Goal: Find specific page/section: Find specific page/section

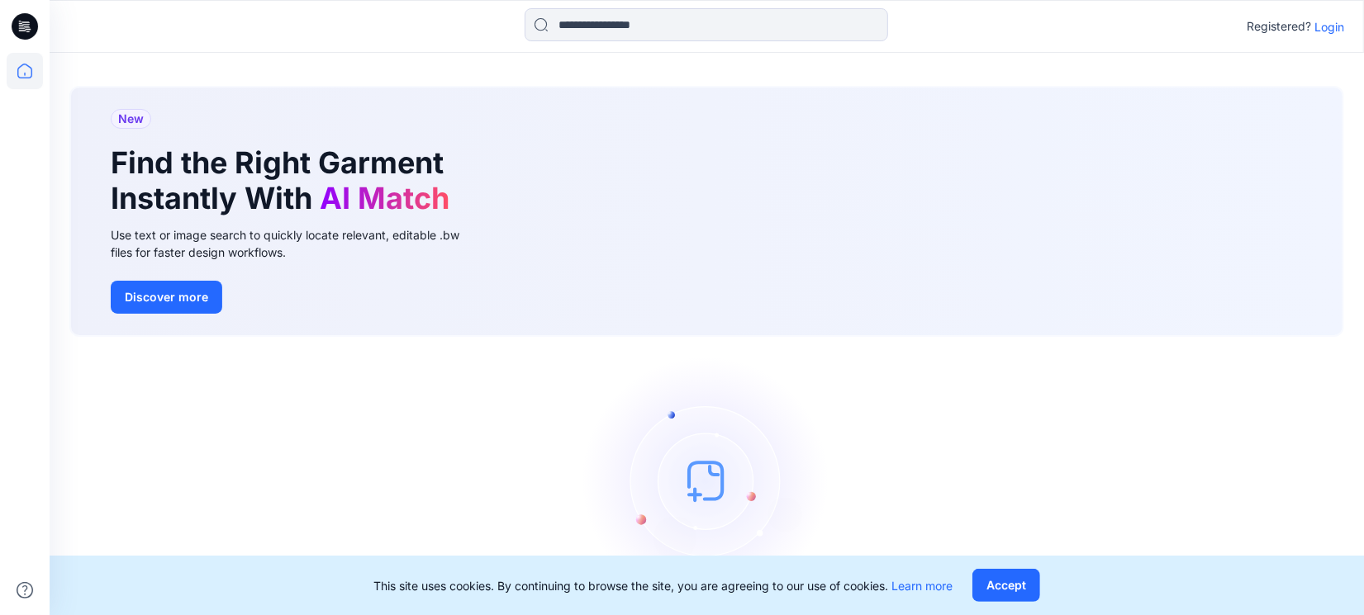
click at [1090, 24] on p "Login" at bounding box center [1329, 26] width 30 height 17
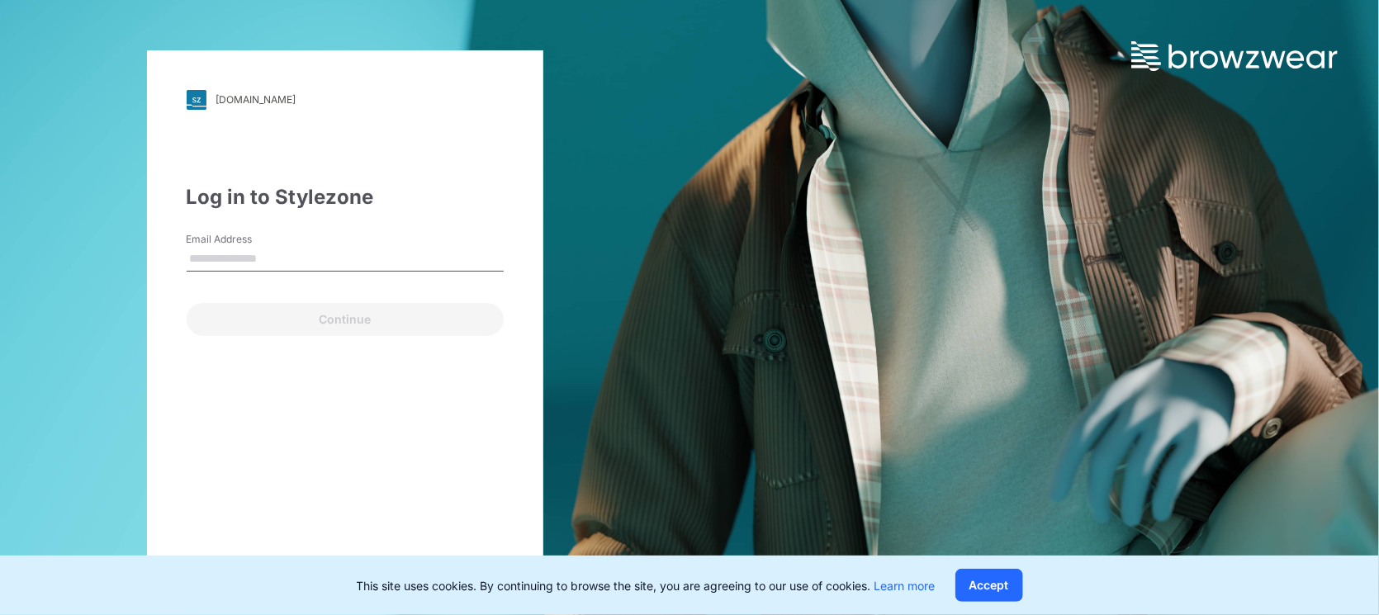
type input "**********"
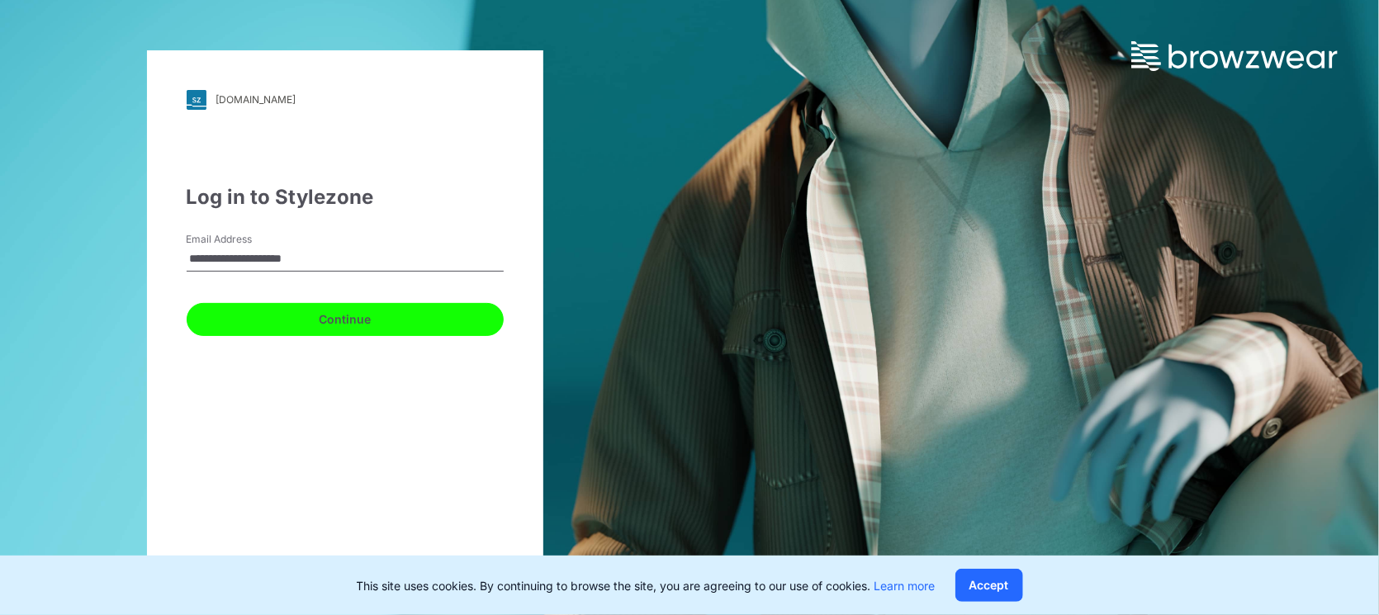
click at [301, 315] on button "Continue" at bounding box center [345, 319] width 317 height 33
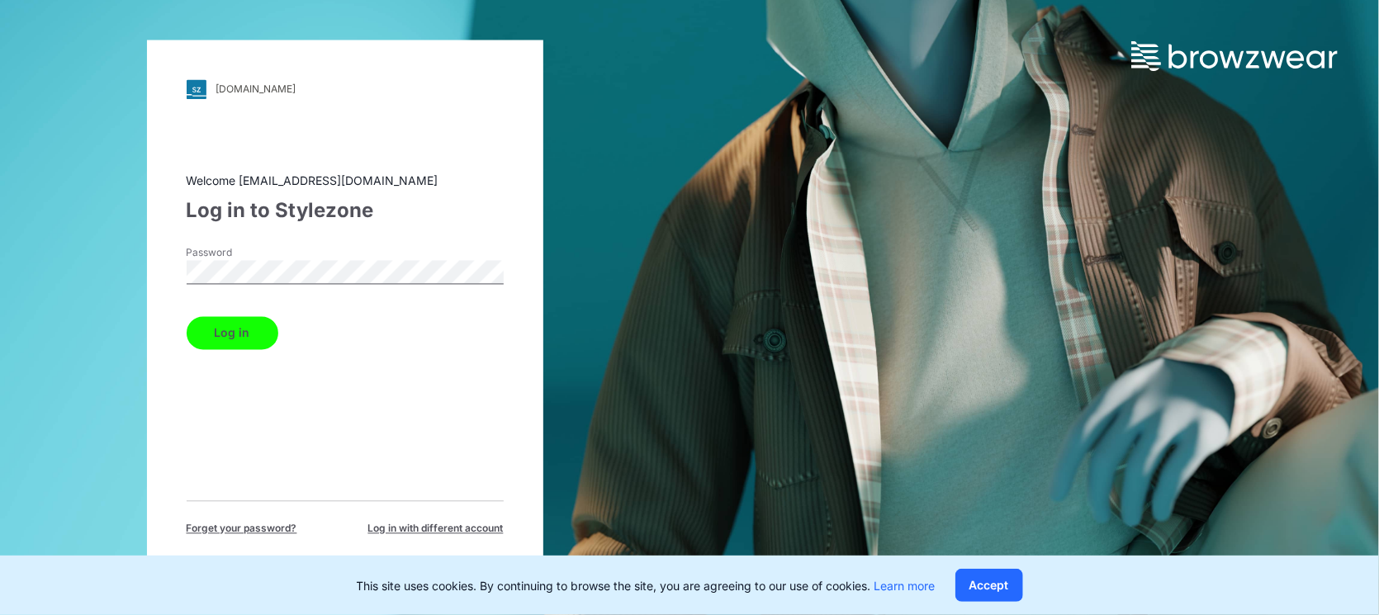
click at [237, 333] on button "Log in" at bounding box center [233, 332] width 92 height 33
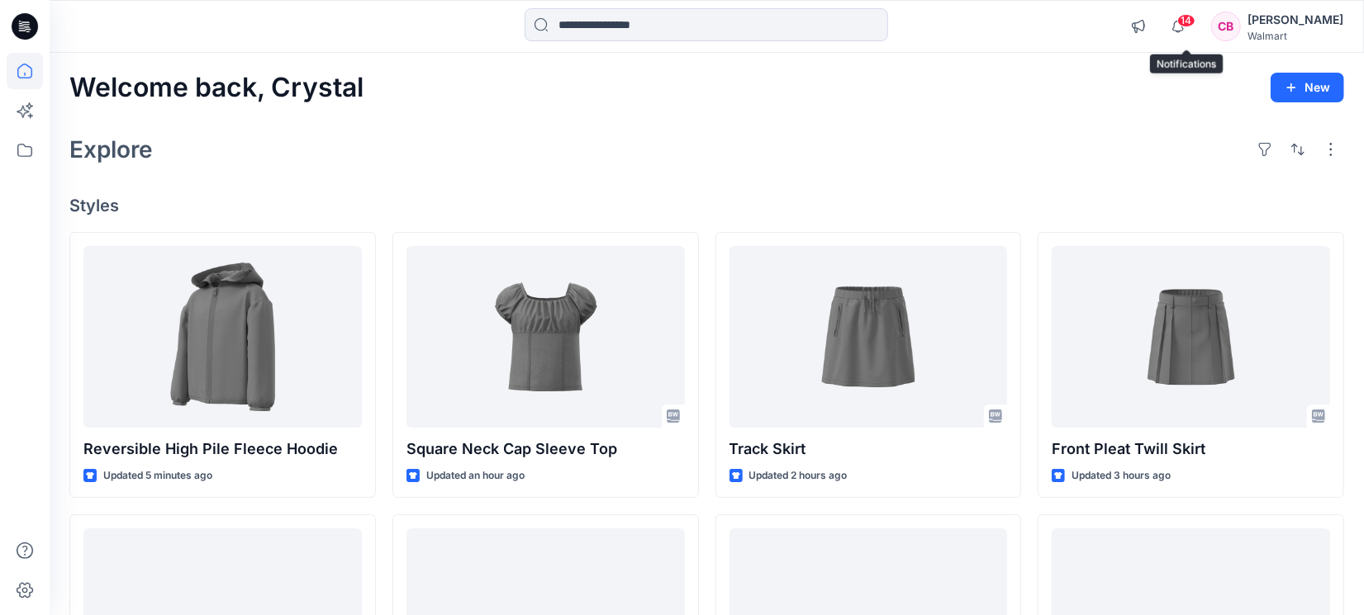
click at [1090, 22] on span "14" at bounding box center [1186, 20] width 18 height 13
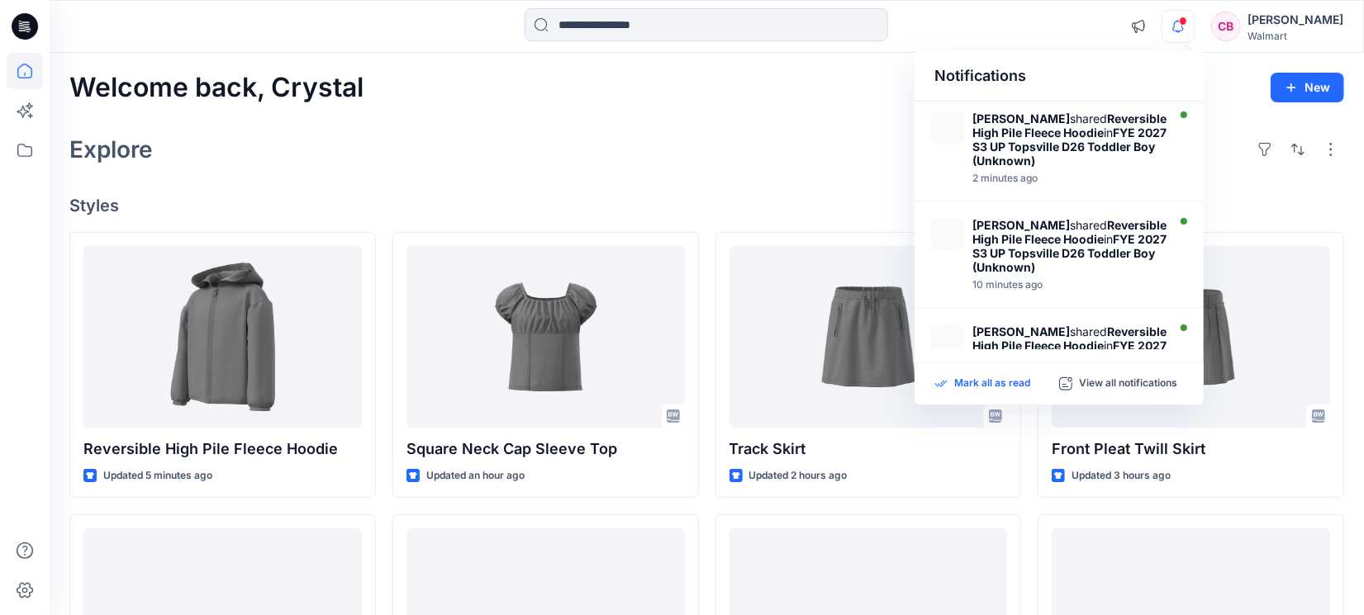
click at [993, 388] on p "Mark all as read" at bounding box center [992, 384] width 76 height 15
click at [674, 125] on div "Welcome back, Crystal New Explore Styles Reversible High Pile Fleece Hoodie Upd…" at bounding box center [707, 598] width 1314 height 1090
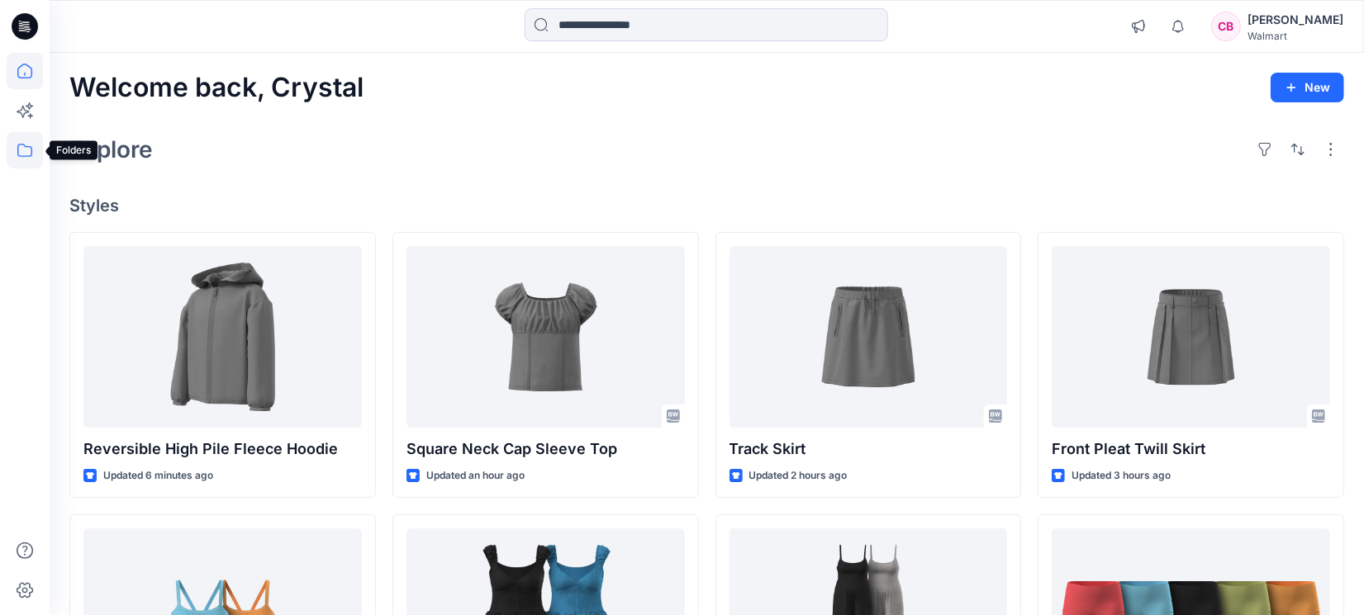
click at [32, 143] on icon at bounding box center [25, 150] width 36 height 36
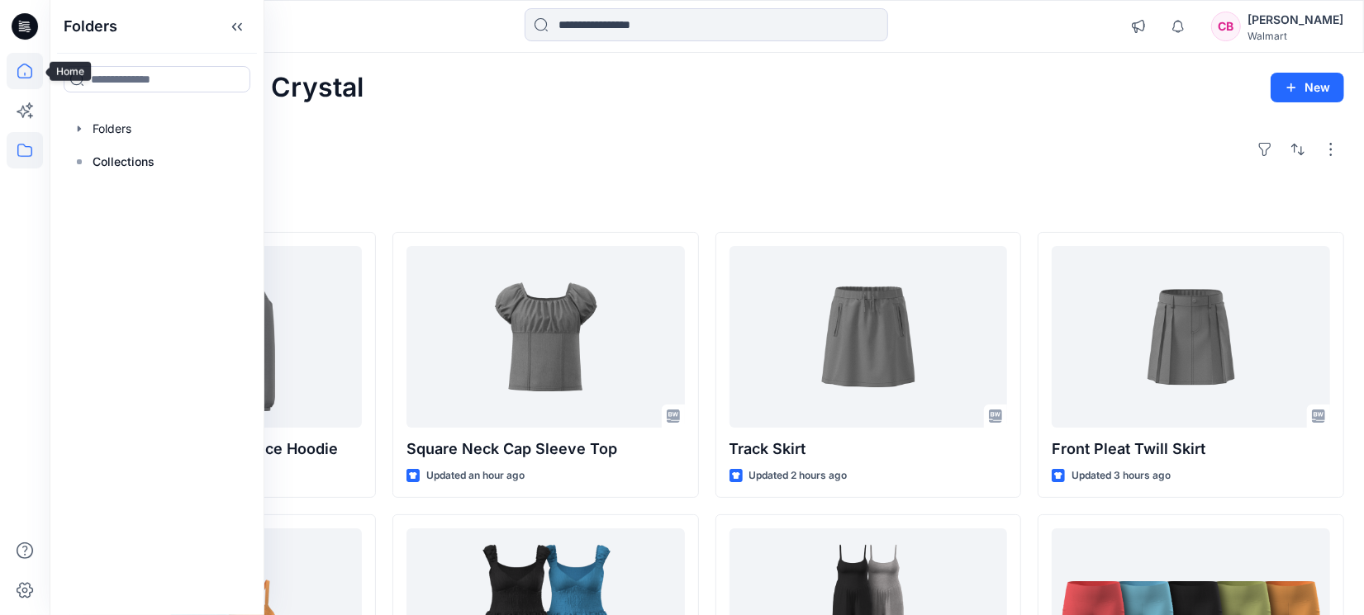
click at [21, 78] on icon at bounding box center [24, 71] width 15 height 15
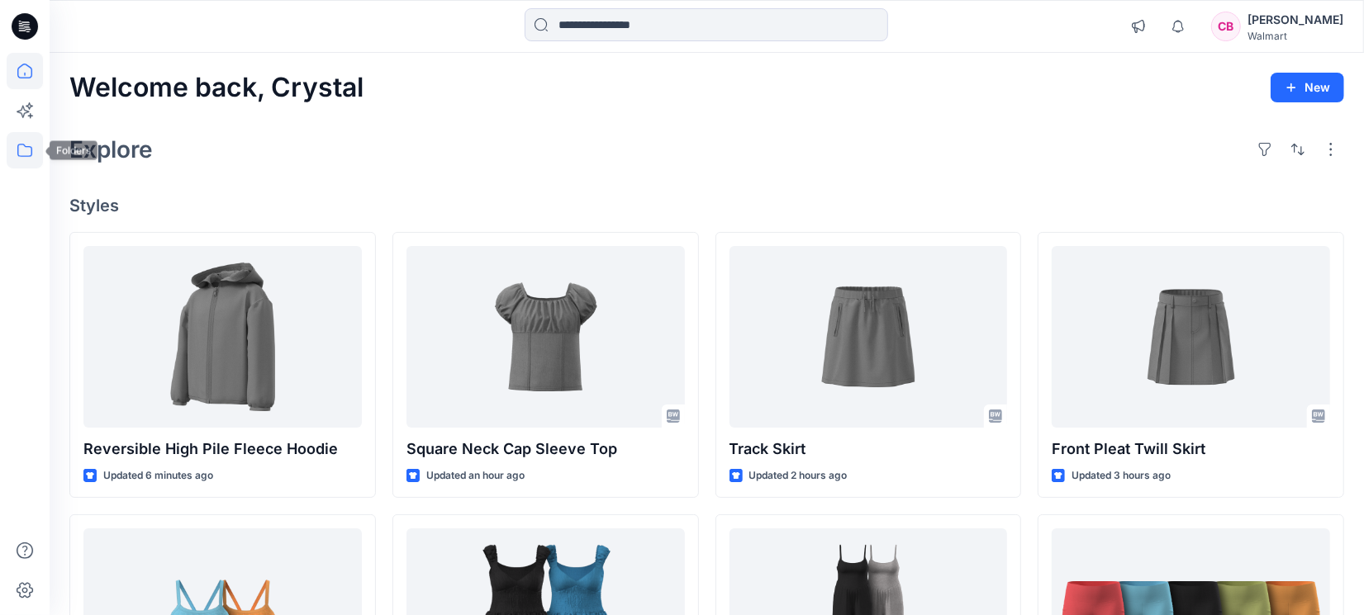
click at [33, 155] on icon at bounding box center [25, 150] width 36 height 36
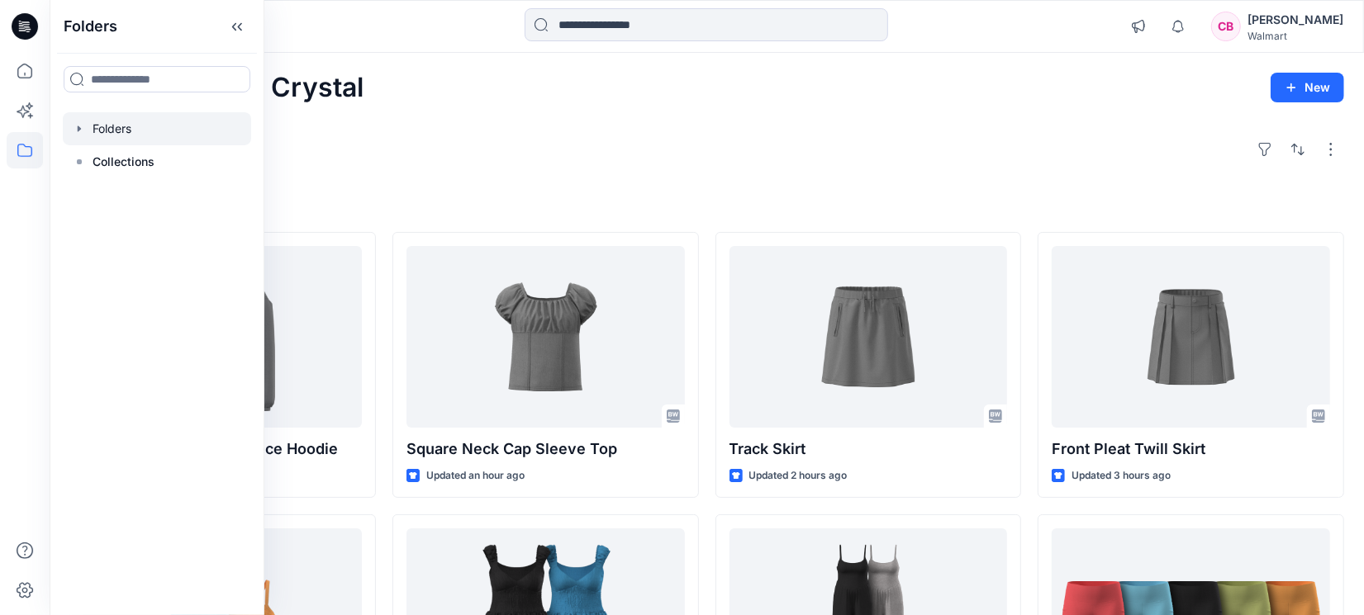
click at [109, 131] on div at bounding box center [157, 128] width 188 height 33
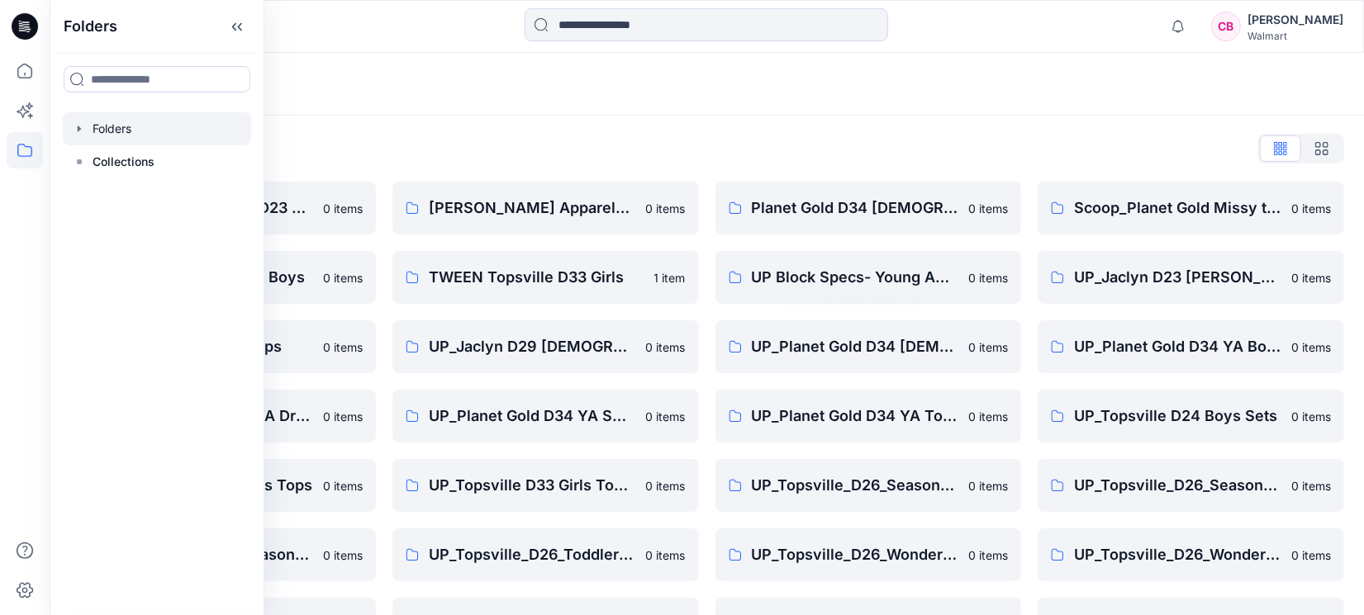
click at [743, 119] on div "Folders List FA [PERSON_NAME] D23 Men's Wovens 0 items TWEEN Topsville D24 Boys…" at bounding box center [707, 428] width 1314 height 624
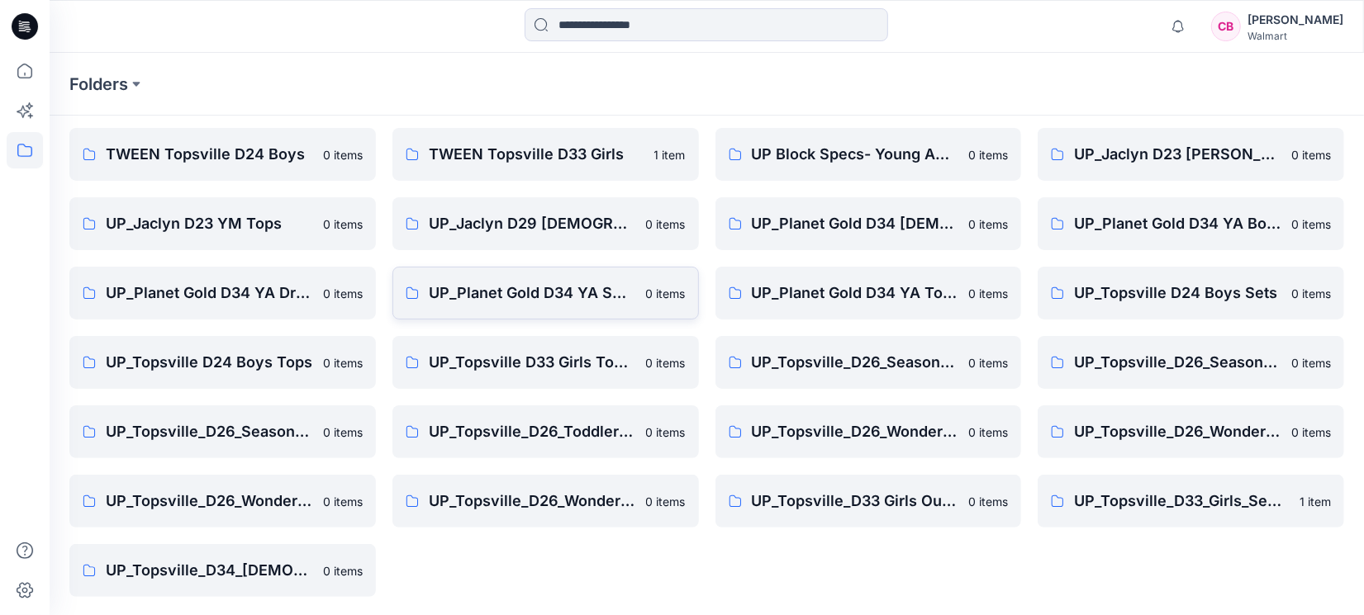
scroll to position [124, 0]
click at [572, 491] on p "UP_Topsville_D26_Wonder Nation_Toddler Girl" at bounding box center [532, 500] width 207 height 23
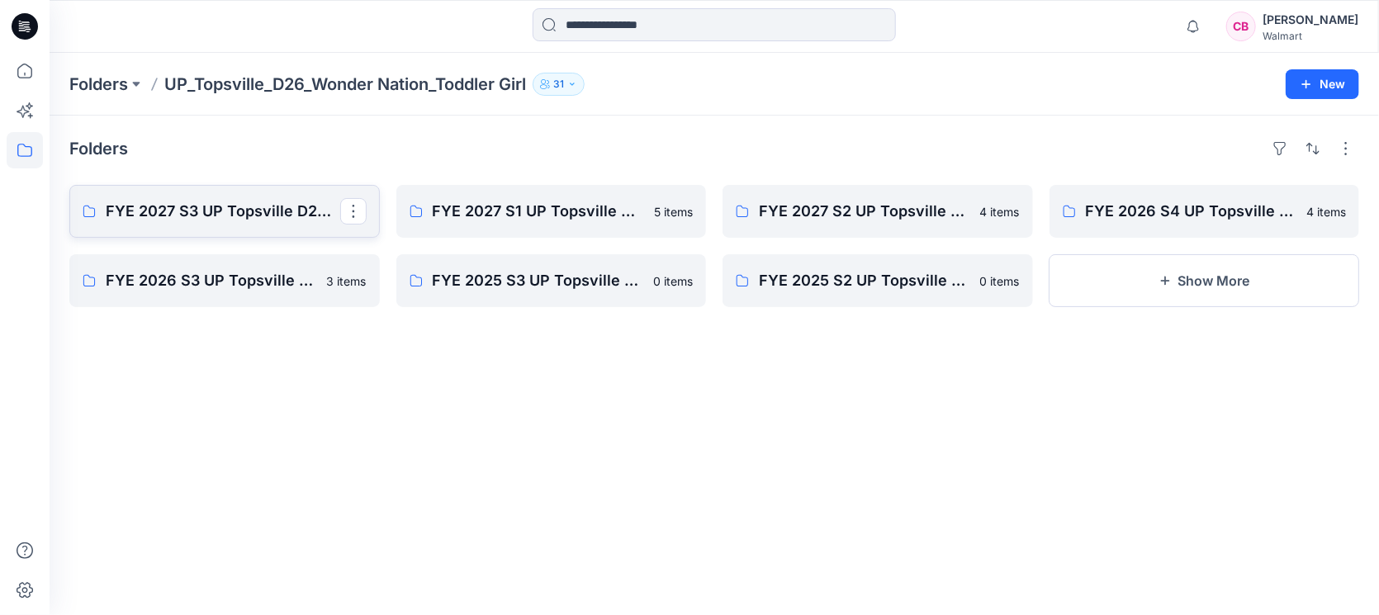
click at [256, 206] on p "FYE 2027 S3 UP Topsville D26 Toddler Girl Wonder Nation" at bounding box center [223, 211] width 235 height 23
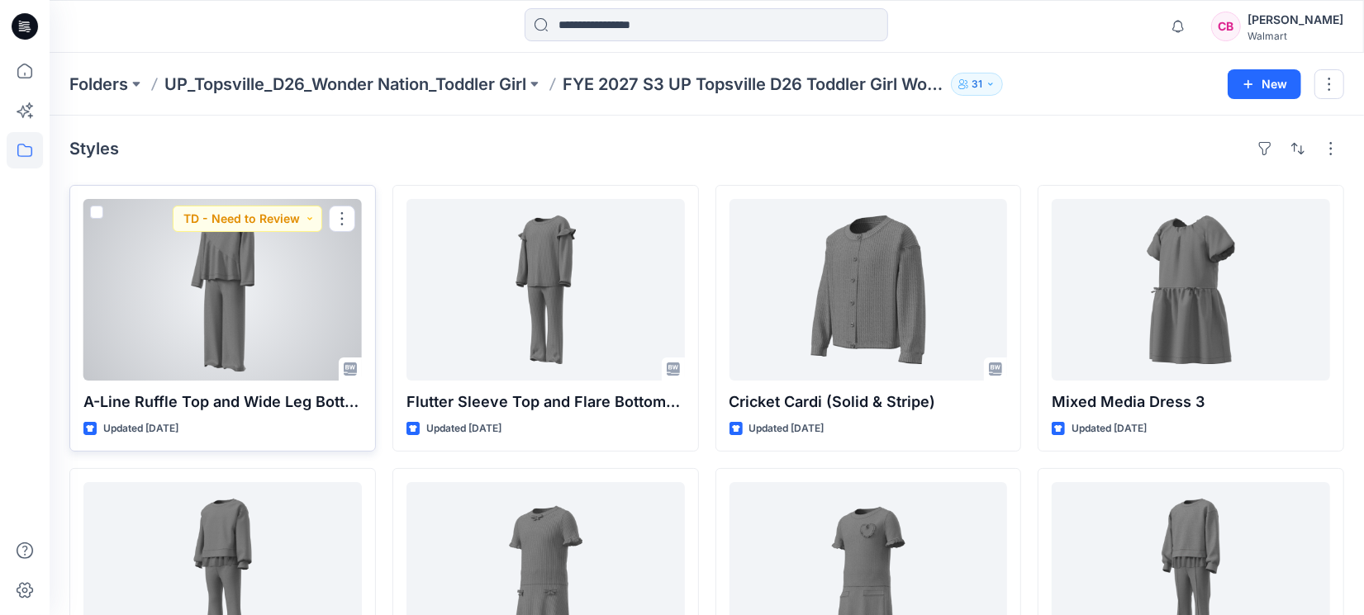
click at [244, 297] on div at bounding box center [222, 290] width 278 height 182
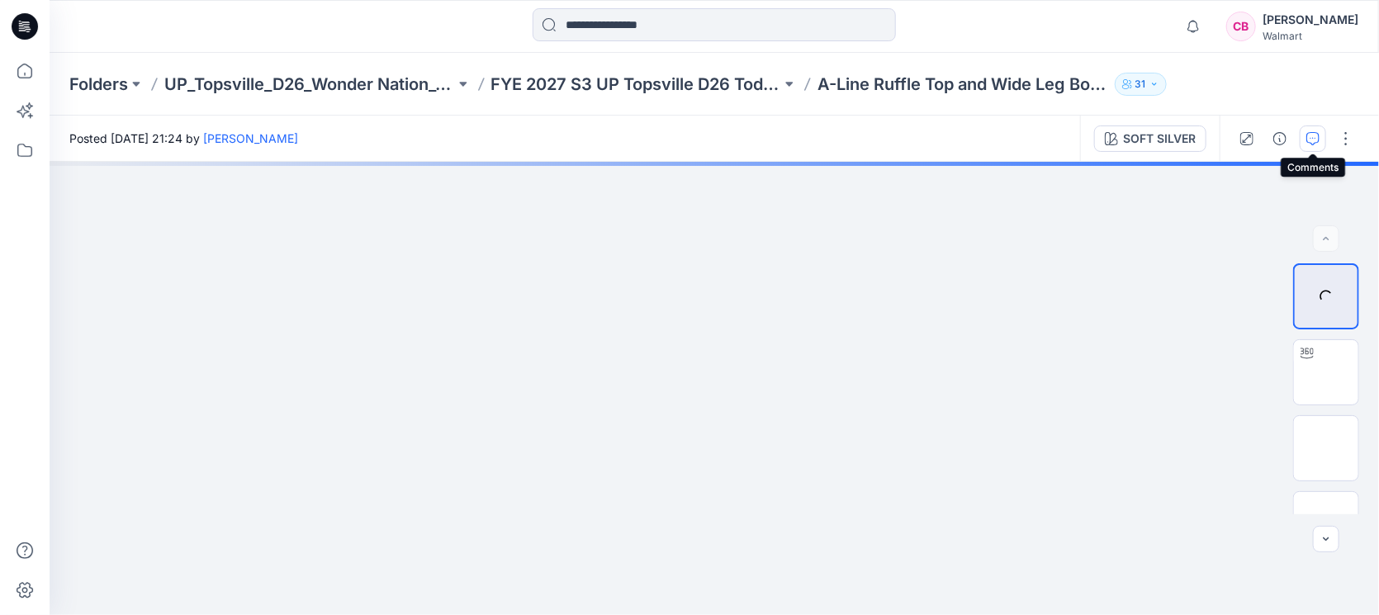
click at [1090, 139] on icon "button" at bounding box center [1313, 138] width 13 height 13
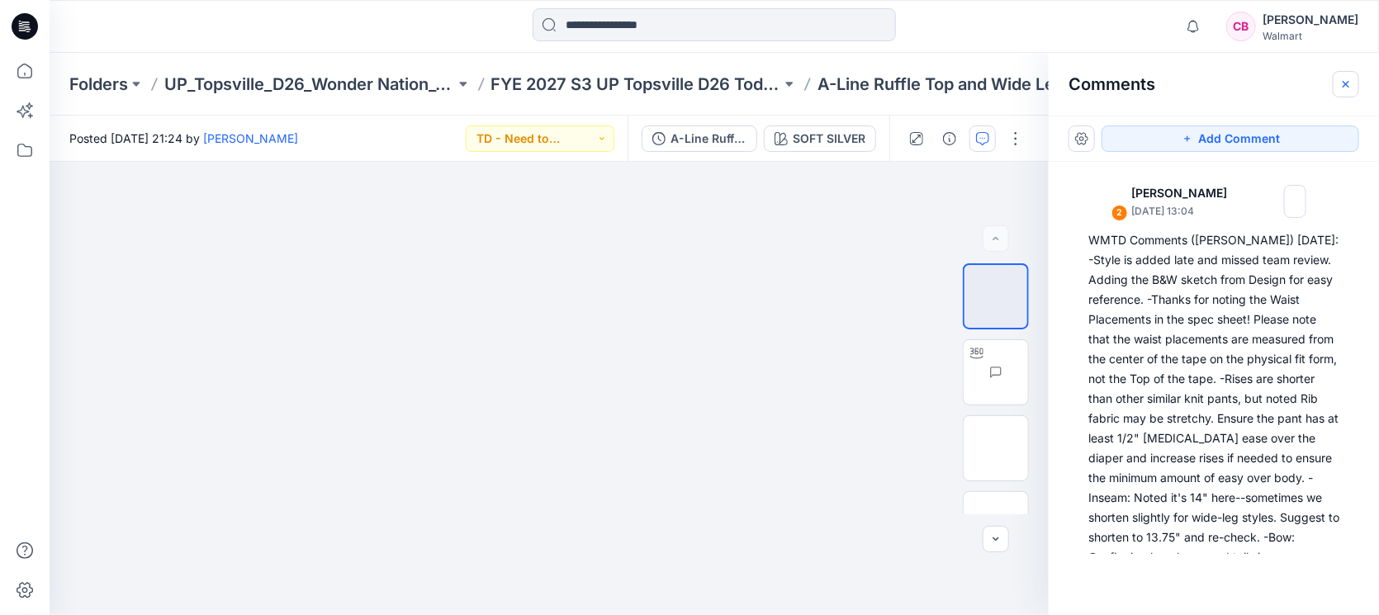
click at [1090, 88] on icon "button" at bounding box center [1346, 84] width 13 height 13
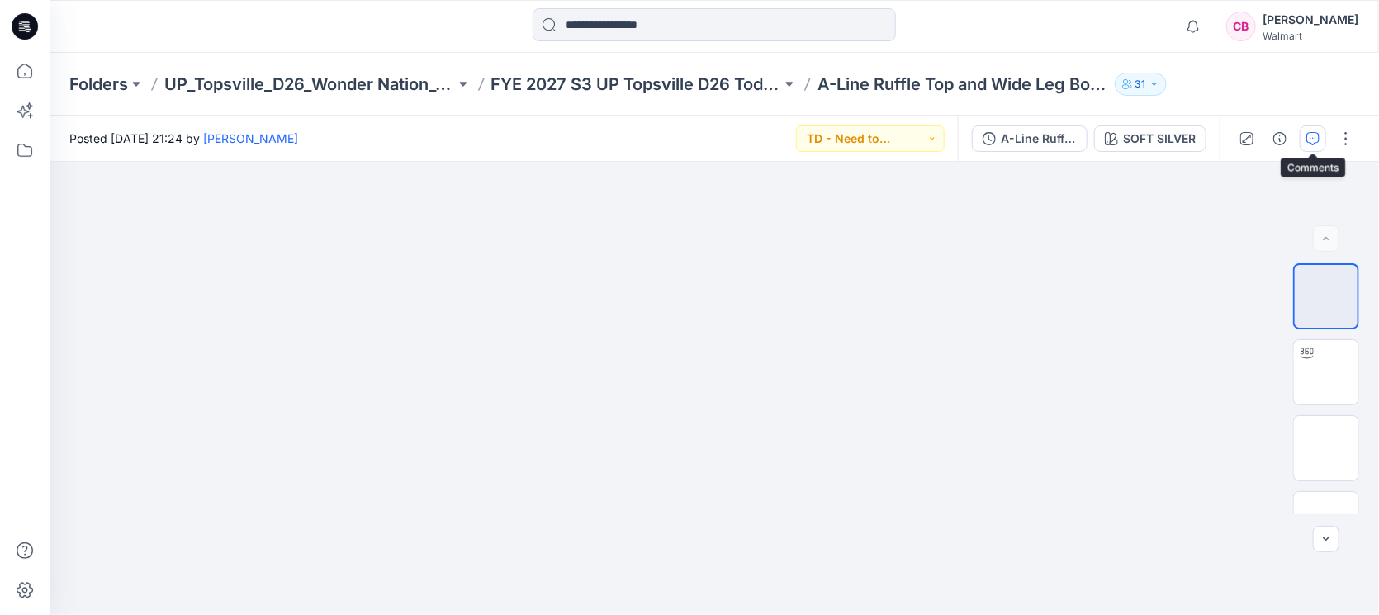
click at [1090, 141] on button "button" at bounding box center [1313, 139] width 26 height 26
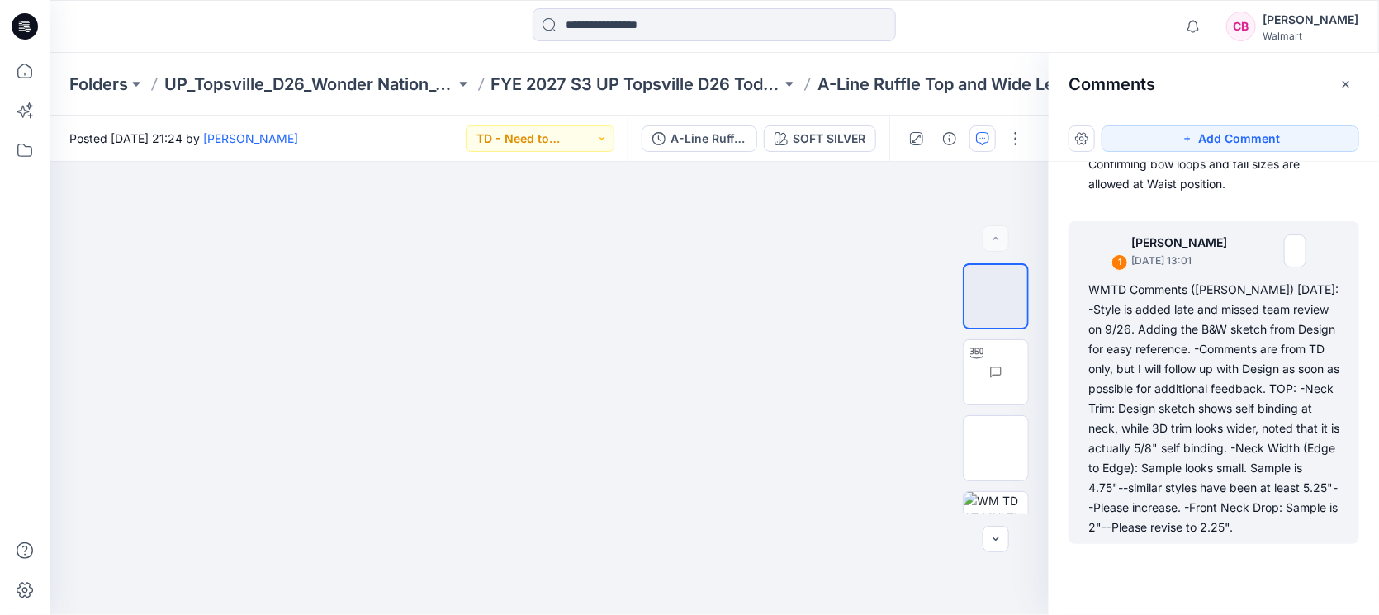
scroll to position [412, 0]
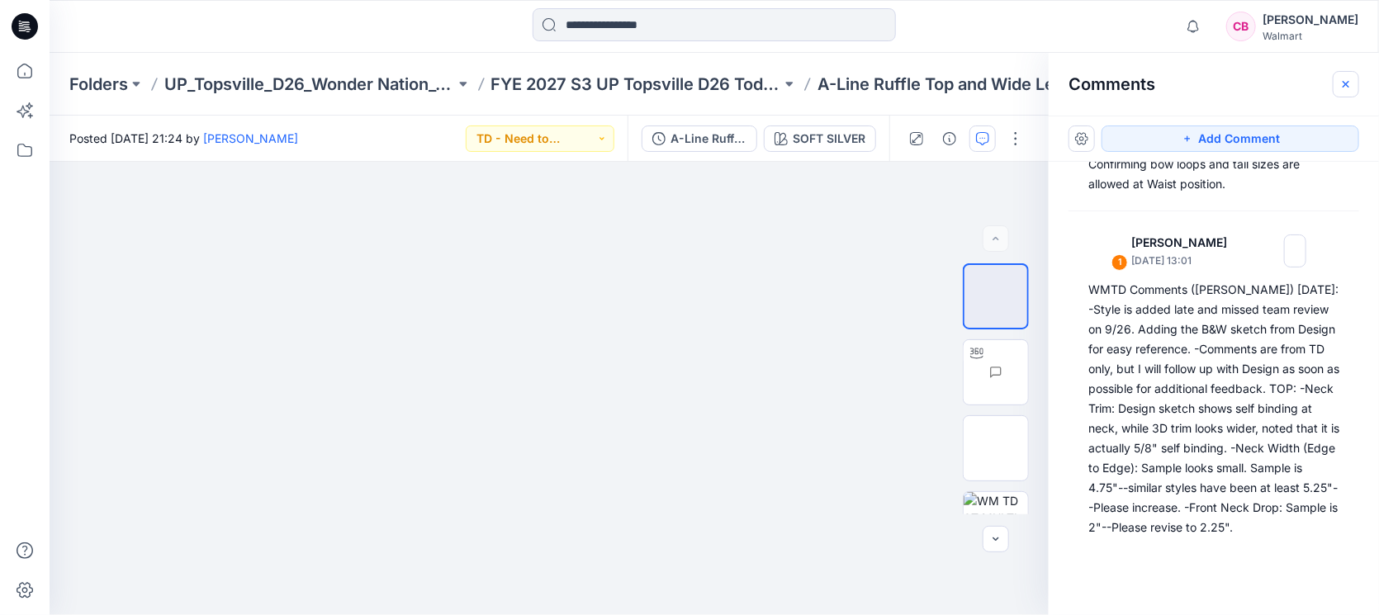
click at [1090, 83] on icon "button" at bounding box center [1346, 84] width 13 height 13
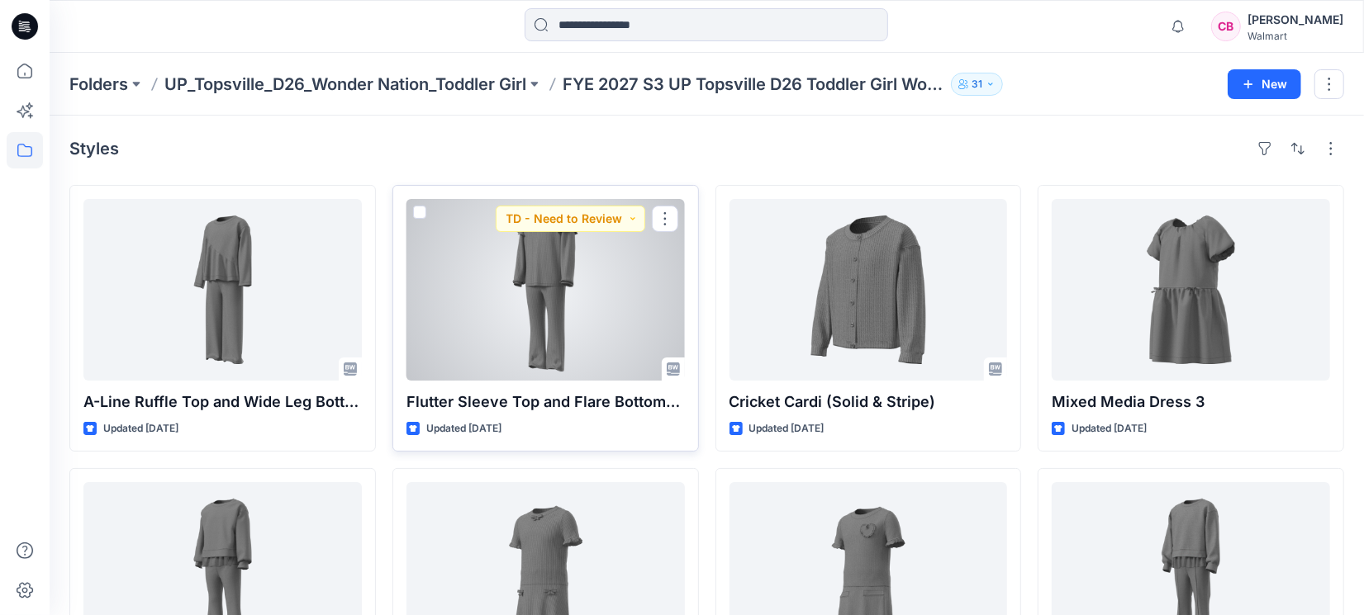
click at [506, 298] on div at bounding box center [545, 290] width 278 height 182
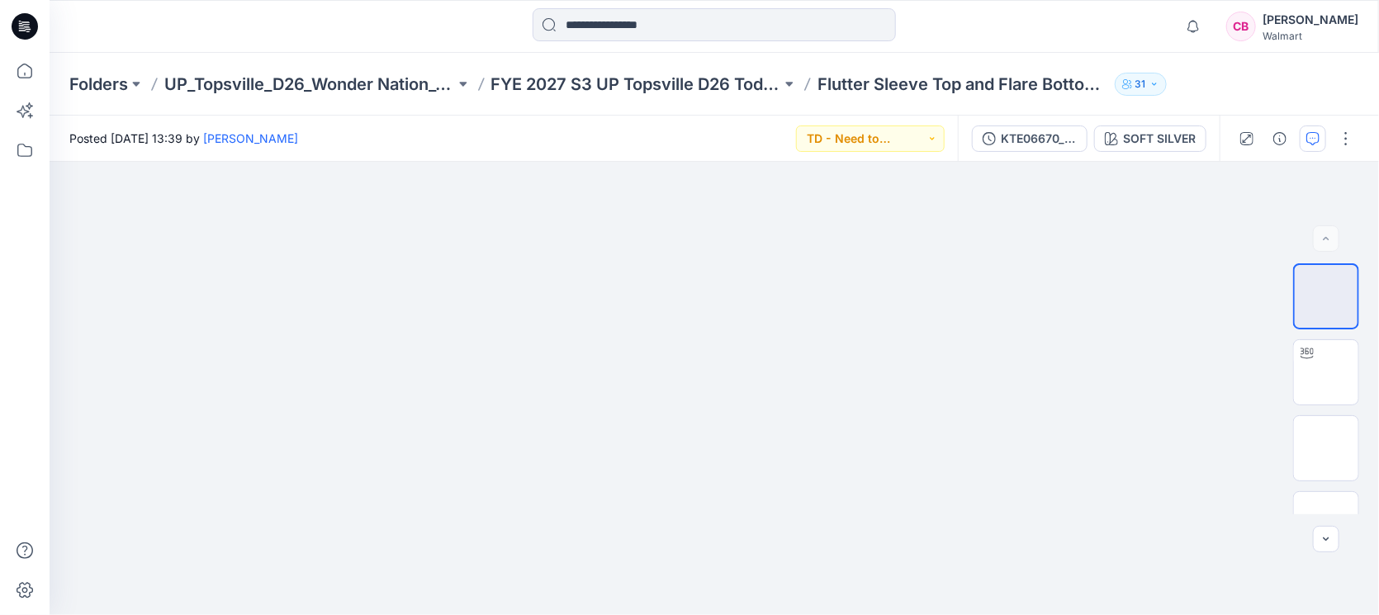
click at [1090, 135] on icon "button" at bounding box center [1313, 138] width 13 height 13
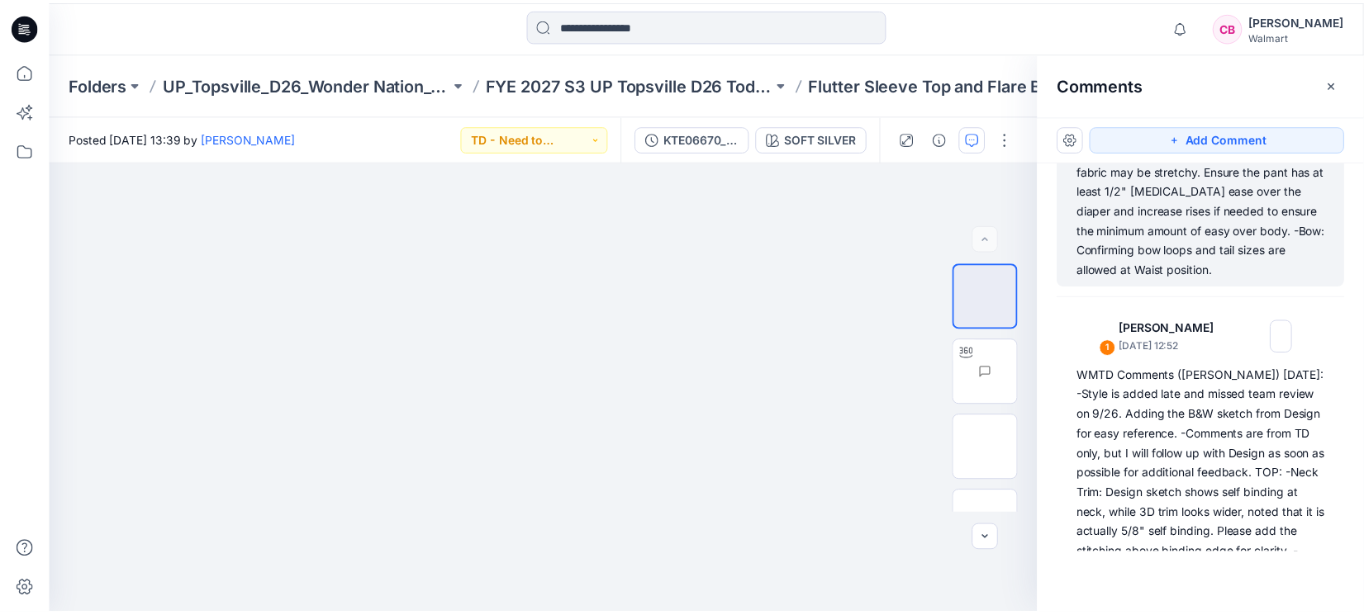
scroll to position [202, 0]
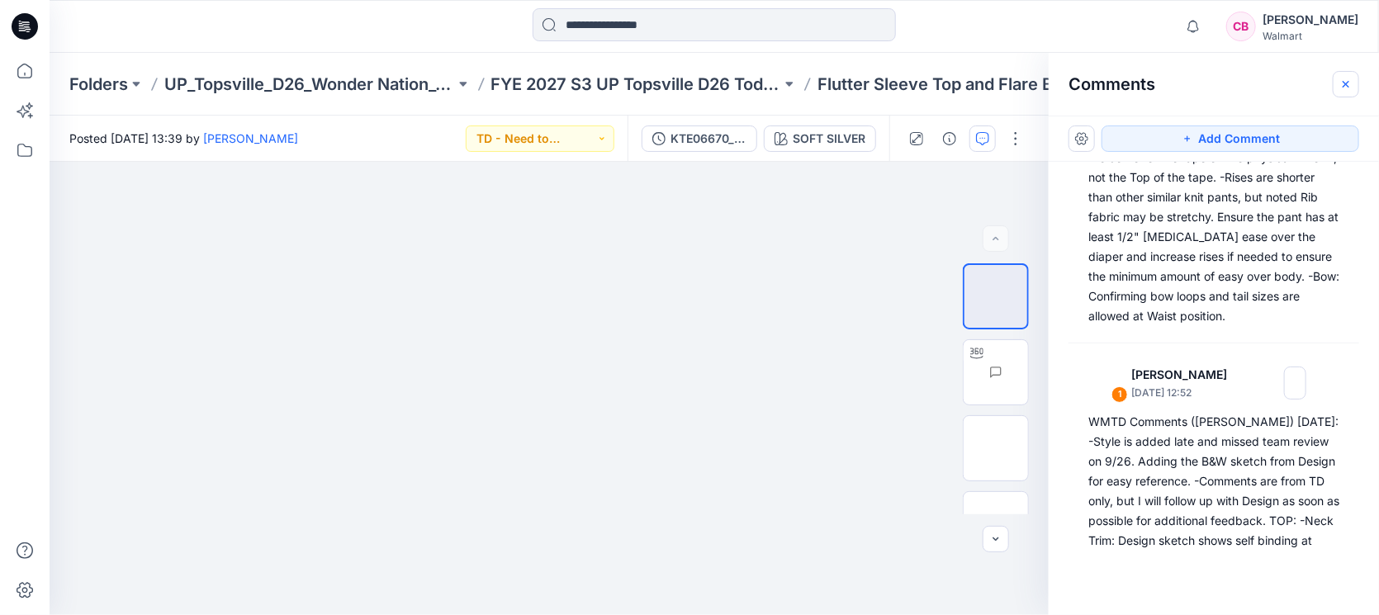
click at [1090, 93] on button "button" at bounding box center [1346, 84] width 26 height 26
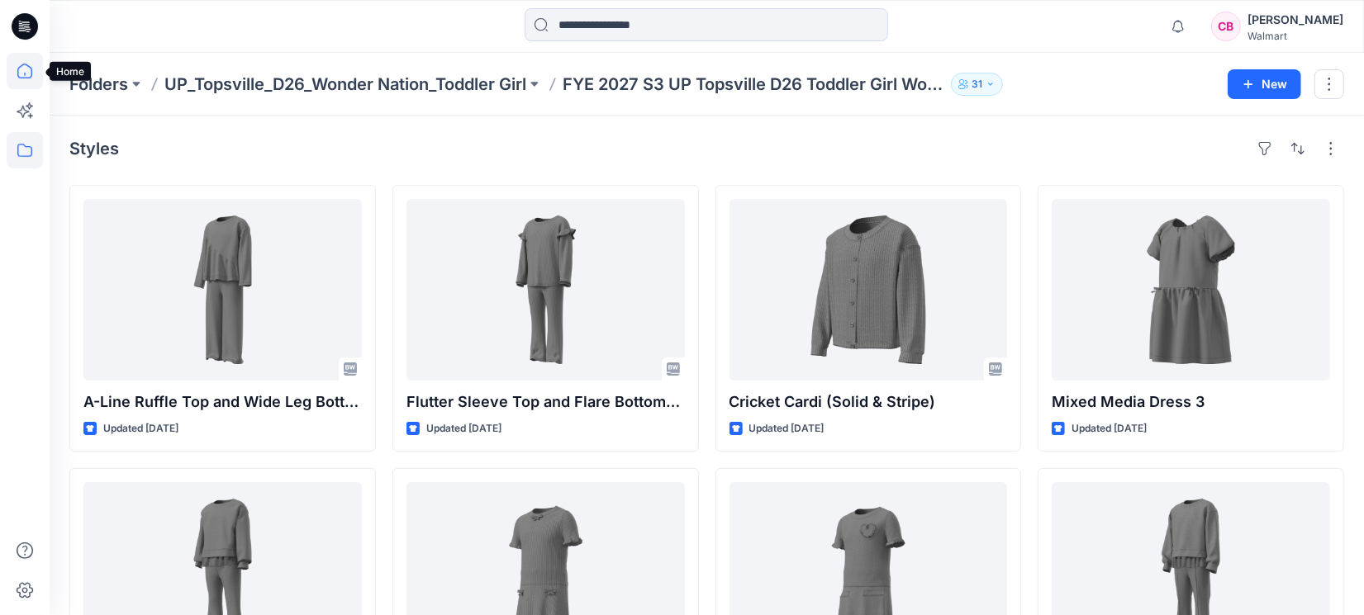
click at [28, 74] on icon at bounding box center [25, 71] width 36 height 36
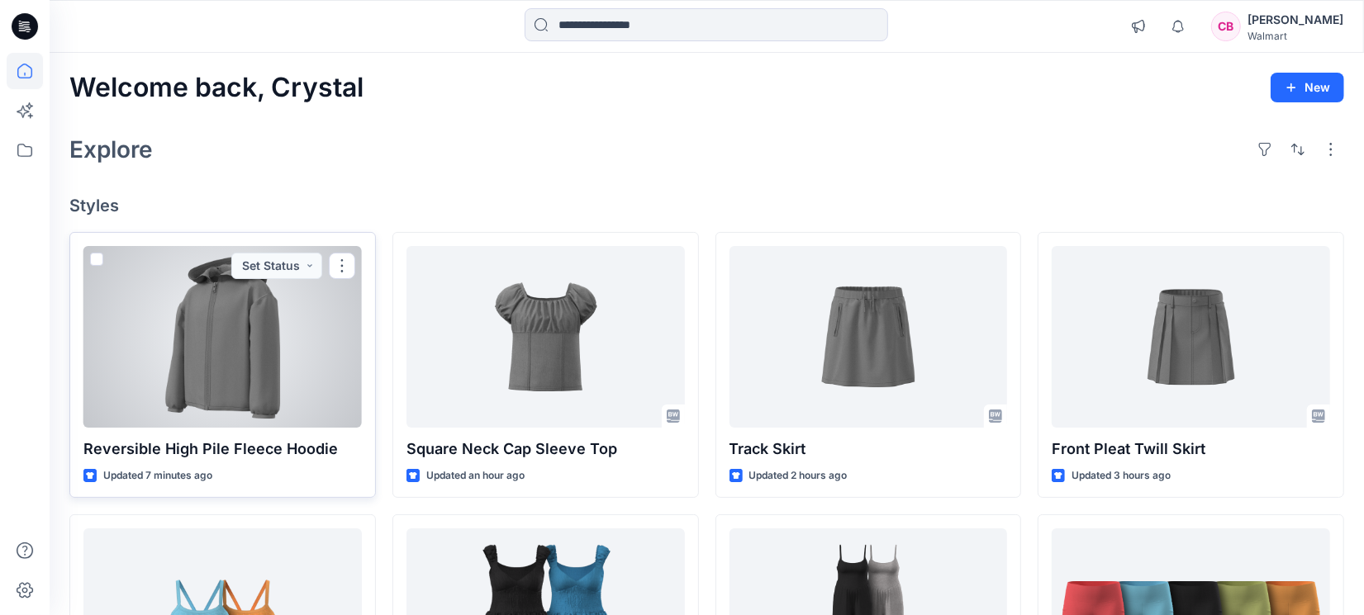
click at [209, 297] on div at bounding box center [222, 337] width 278 height 182
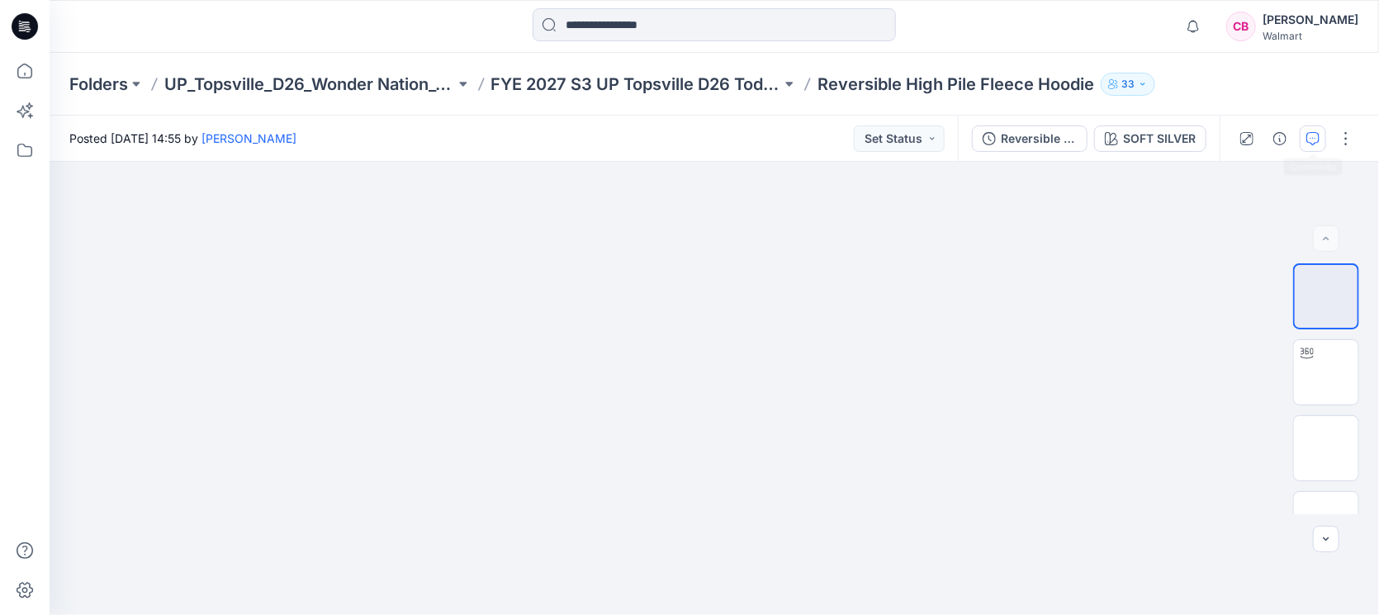
click at [1090, 139] on icon "button" at bounding box center [1313, 138] width 13 height 13
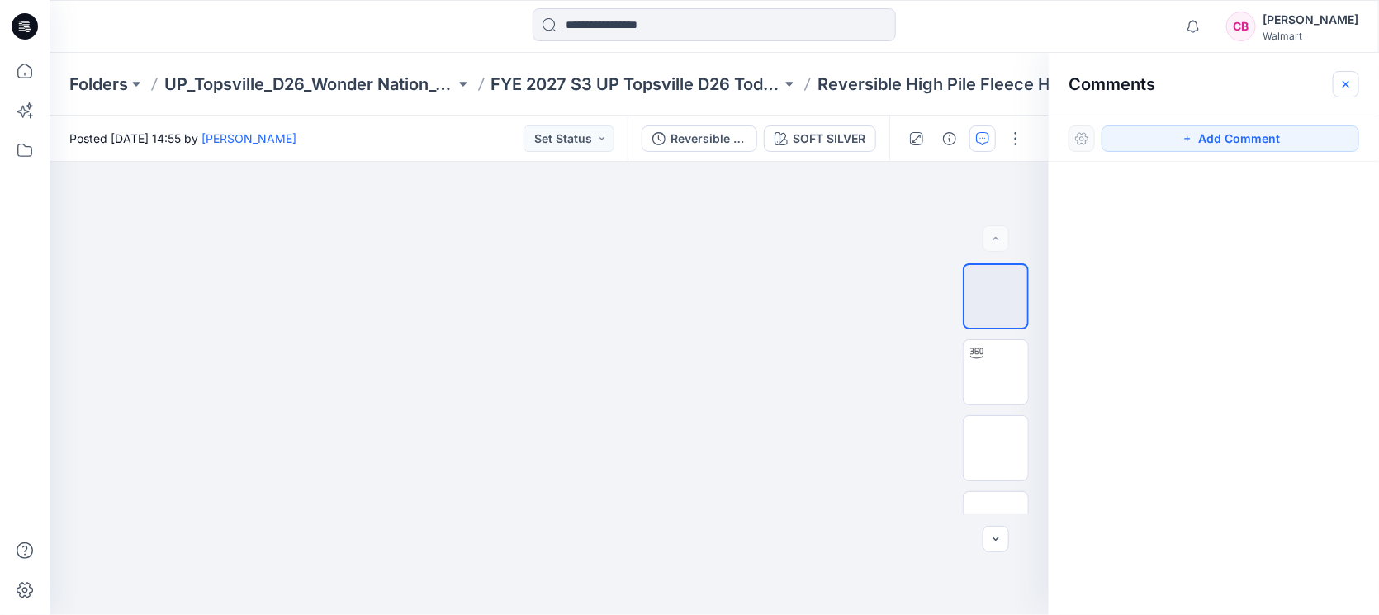
click at [1090, 89] on icon "button" at bounding box center [1346, 84] width 13 height 13
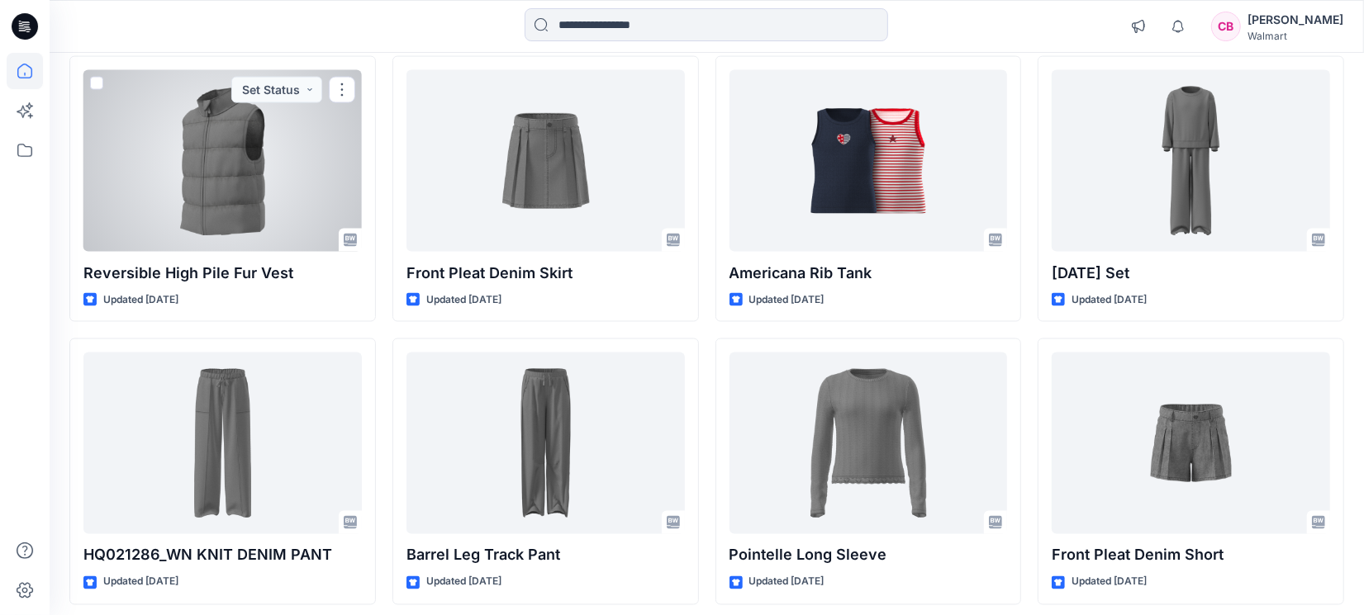
scroll to position [2098, 0]
